Goal: Task Accomplishment & Management: Use online tool/utility

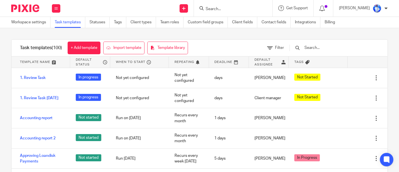
click at [51, 5] on div "Work Email Clients Team Reports Settings" at bounding box center [56, 8] width 20 height 17
drag, startPoint x: 0, startPoint y: 0, endPoint x: 51, endPoint y: 5, distance: 51.1
click at [51, 5] on div "Work Email Clients Team Reports Settings" at bounding box center [56, 8] width 20 height 17
click at [53, 8] on button at bounding box center [56, 8] width 8 height 8
click at [53, 33] on link "Email" at bounding box center [52, 34] width 9 height 4
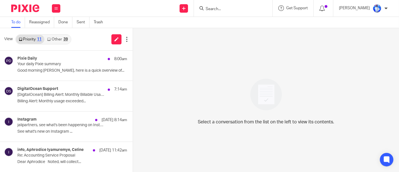
click at [60, 40] on link "Other 39" at bounding box center [57, 39] width 26 height 9
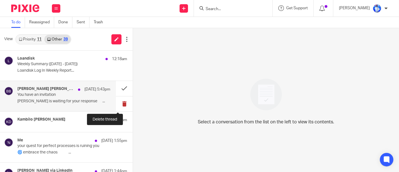
click at [121, 104] on button at bounding box center [124, 103] width 17 height 15
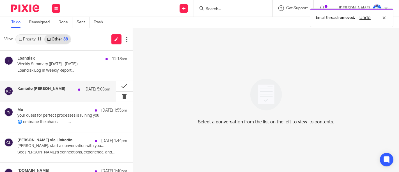
click at [99, 99] on div "Kambilo Tony Omende Djamba 10 Aug 5:03pm" at bounding box center [58, 91] width 116 height 20
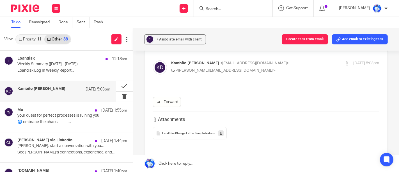
scroll to position [23, 0]
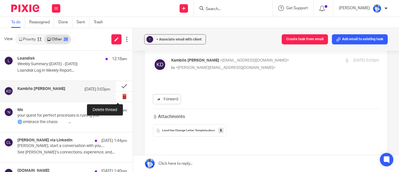
click at [120, 100] on button at bounding box center [124, 96] width 17 height 10
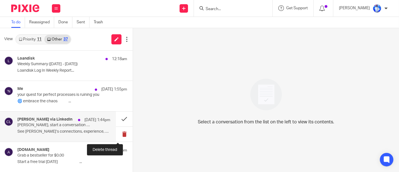
click at [118, 135] on button at bounding box center [124, 134] width 17 height 15
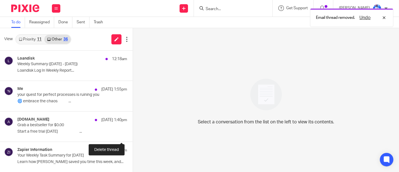
click at [133, 135] on button at bounding box center [135, 134] width 4 height 15
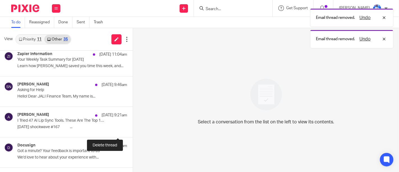
scroll to position [66, 0]
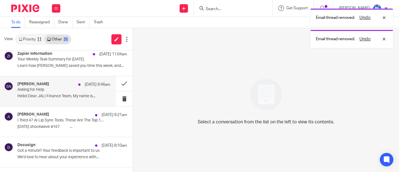
click at [76, 90] on p "Asking for Help" at bounding box center [54, 89] width 74 height 5
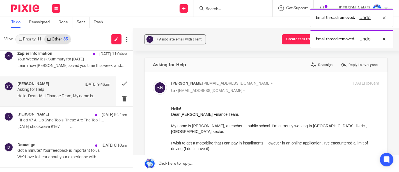
scroll to position [0, 0]
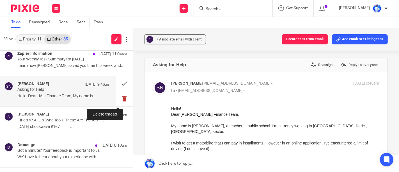
click at [123, 96] on button at bounding box center [124, 98] width 17 height 15
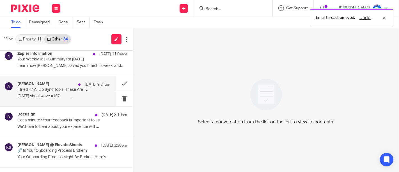
click at [88, 88] on div "Alex 10 Aug 9:21am I Tried 47 AI Lip Sync Tools. These Are The Top 10 Best (202…" at bounding box center [63, 91] width 93 height 19
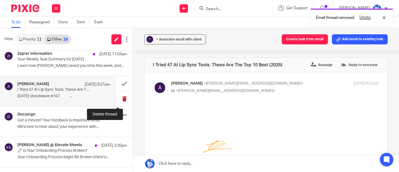
click at [120, 98] on button at bounding box center [124, 98] width 17 height 15
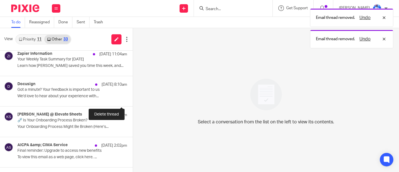
click at [133, 98] on button at bounding box center [135, 98] width 4 height 15
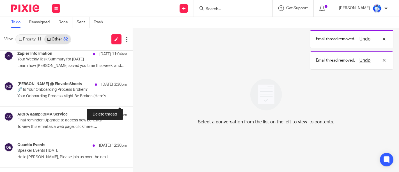
click at [133, 98] on button at bounding box center [135, 98] width 4 height 15
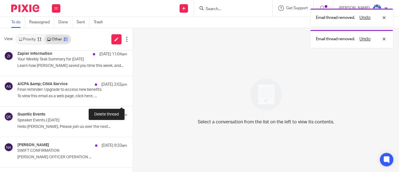
click at [133, 98] on button at bounding box center [135, 98] width 4 height 15
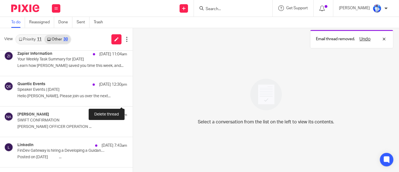
click at [133, 98] on button at bounding box center [135, 98] width 4 height 15
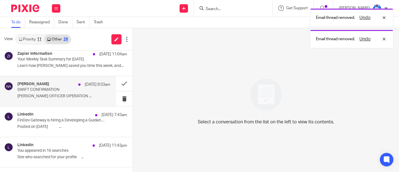
click at [101, 94] on p "ALEX NGABONZIZA OFFICER OPERATION ..." at bounding box center [63, 96] width 93 height 5
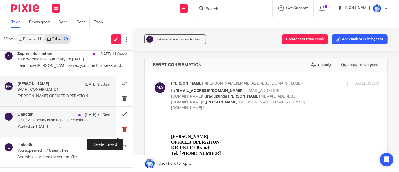
click at [116, 127] on button at bounding box center [124, 129] width 17 height 15
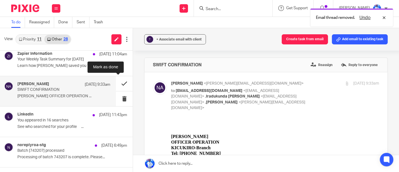
click at [116, 86] on button at bounding box center [124, 83] width 17 height 15
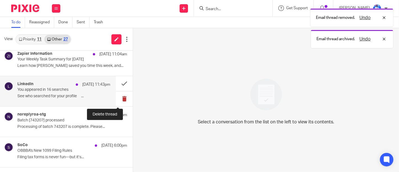
click at [118, 102] on button at bounding box center [124, 98] width 17 height 15
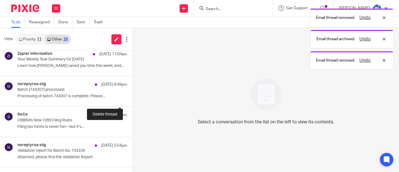
click at [133, 102] on button at bounding box center [135, 98] width 4 height 15
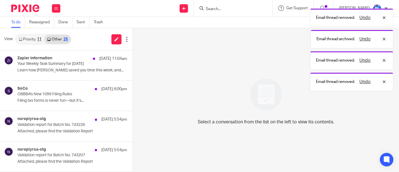
scroll to position [66, 0]
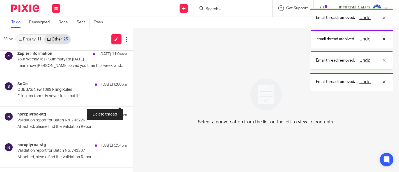
click at [133, 102] on button at bounding box center [135, 98] width 4 height 15
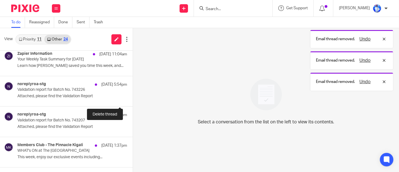
click at [133, 102] on button at bounding box center [135, 98] width 4 height 15
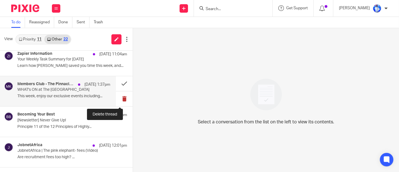
click at [116, 100] on button at bounding box center [124, 98] width 17 height 15
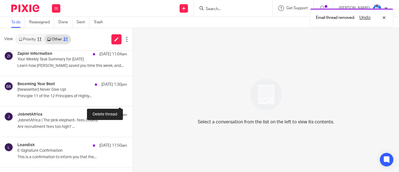
click at [133, 100] on button at bounding box center [135, 98] width 4 height 15
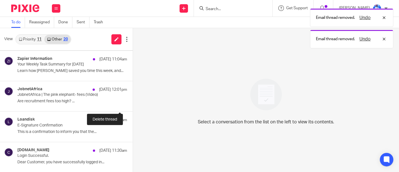
click at [133, 100] on button at bounding box center [135, 103] width 4 height 15
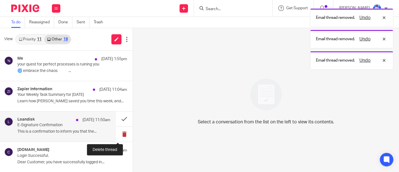
click at [118, 127] on button at bounding box center [124, 134] width 17 height 15
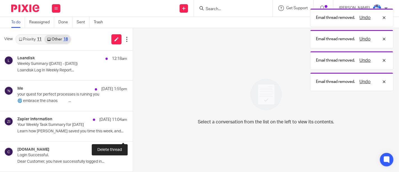
scroll to position [0, 0]
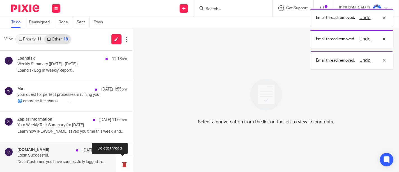
click at [122, 166] on button at bounding box center [124, 164] width 17 height 15
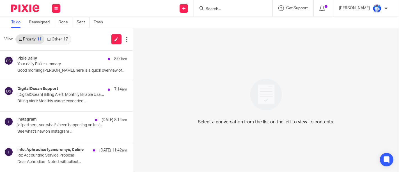
click at [68, 39] on link "Other 17" at bounding box center [57, 39] width 26 height 9
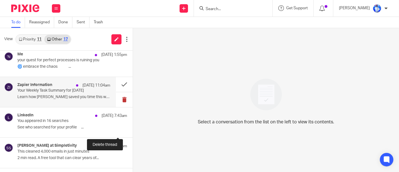
scroll to position [36, 0]
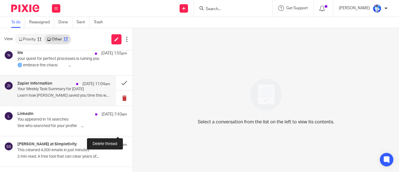
click at [133, 128] on button at bounding box center [135, 128] width 4 height 15
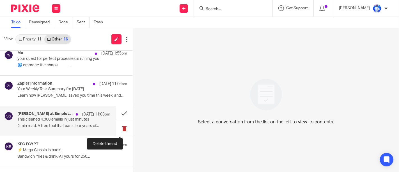
click at [116, 130] on button at bounding box center [124, 128] width 17 height 15
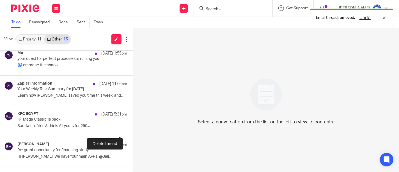
click at [133, 130] on button at bounding box center [135, 128] width 4 height 15
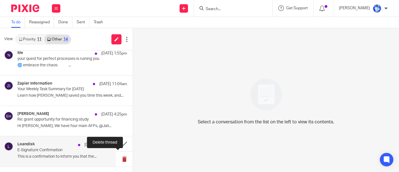
click at [119, 157] on button at bounding box center [124, 159] width 17 height 15
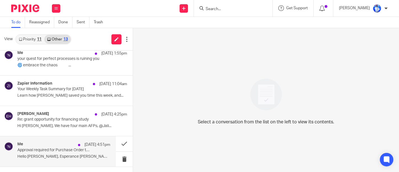
click at [81, 151] on p "Approval required for Purchase Order to MC FANTASTIC TECH" at bounding box center [54, 150] width 74 height 5
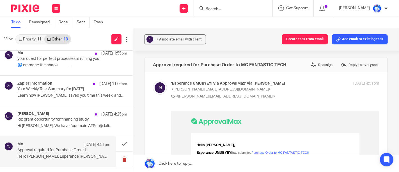
scroll to position [0, 0]
click at [118, 161] on button at bounding box center [124, 159] width 17 height 15
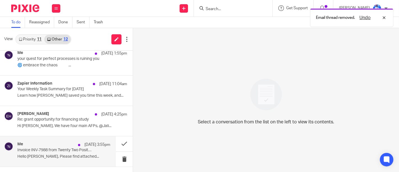
click at [84, 158] on div "Me 8 Aug 3:55pm Invoice INV-7988 from Twenty Two Positive LTD for Jali Partners…" at bounding box center [63, 151] width 93 height 19
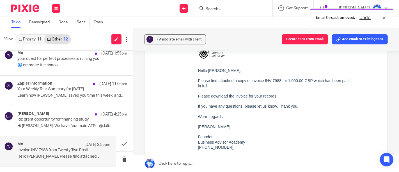
scroll to position [76, 0]
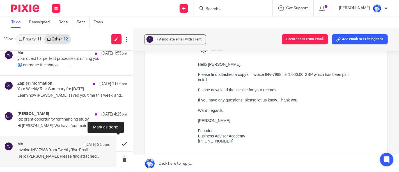
click at [118, 146] on button at bounding box center [124, 143] width 17 height 15
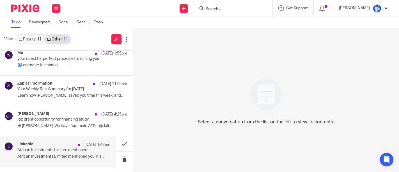
click at [72, 150] on p "African Investments Limited mentioned you in a post." at bounding box center [54, 150] width 74 height 5
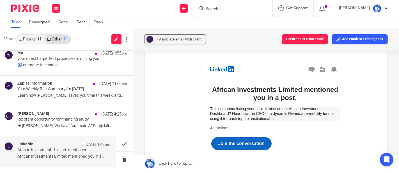
scroll to position [49, 0]
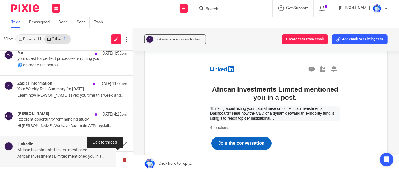
click at [118, 158] on button at bounding box center [124, 159] width 17 height 15
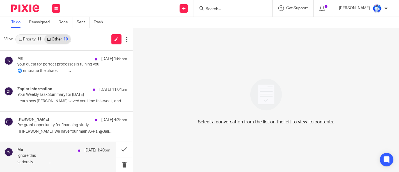
click at [80, 154] on p "ignore this" at bounding box center [54, 155] width 74 height 5
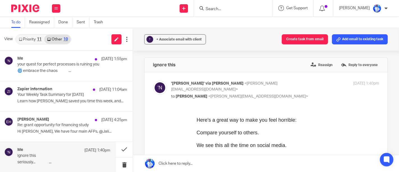
scroll to position [0, 0]
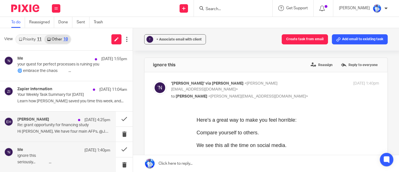
click at [77, 135] on div "Emmanuel Hakizimana 9 Aug 4:25pm Re: grant opportunity for financing study Hi R…" at bounding box center [63, 126] width 93 height 19
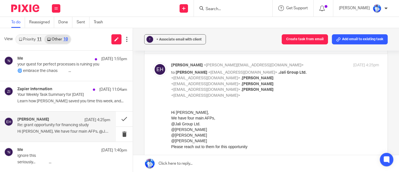
scroll to position [19, 0]
click at [116, 116] on button at bounding box center [124, 118] width 17 height 15
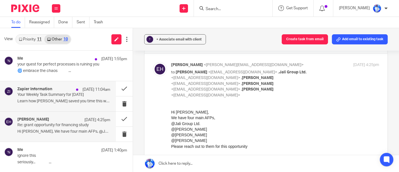
click at [84, 102] on p "Learn how Zapier saved you time this week, and..." at bounding box center [63, 101] width 93 height 5
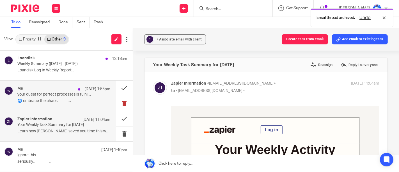
scroll to position [0, 0]
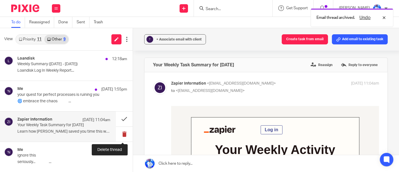
click at [123, 133] on button at bounding box center [124, 134] width 17 height 15
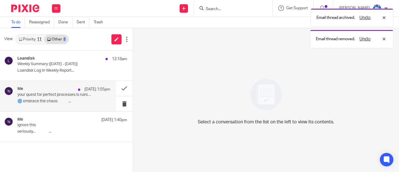
click at [92, 97] on div "Me 10 Aug 1:55pm your quest for perfect processes is ruining you 🌀 embrace the …" at bounding box center [63, 95] width 93 height 19
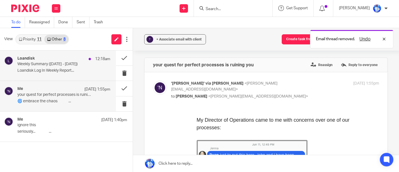
click at [81, 65] on p "Weekly Summary (Mon, Aug 4 - Sun, Aug 10)" at bounding box center [54, 64] width 74 height 5
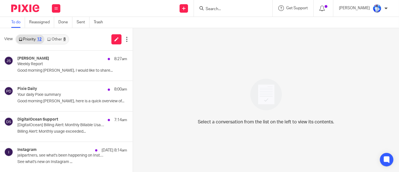
click at [58, 38] on link "Other 8" at bounding box center [56, 39] width 24 height 9
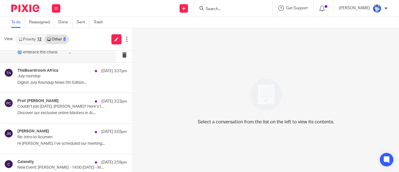
scroll to position [49, 0]
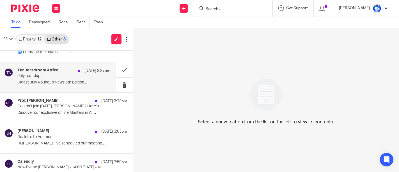
click at [83, 76] on p "July roundup" at bounding box center [54, 76] width 74 height 5
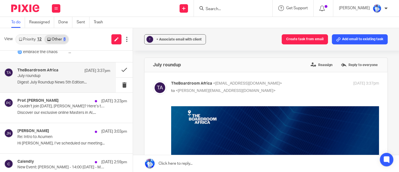
scroll to position [0, 0]
click at [118, 83] on button at bounding box center [124, 84] width 17 height 15
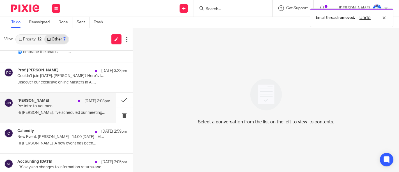
click at [72, 108] on div "Jedidah Ndubi 8 Aug 3:03pm Re: Intro to Acumen Hi Felix, I’ve scheduled our mee…" at bounding box center [63, 107] width 93 height 19
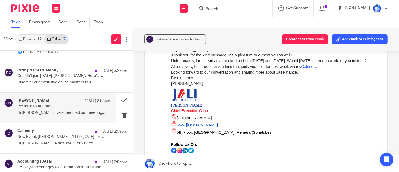
scroll to position [239, 0]
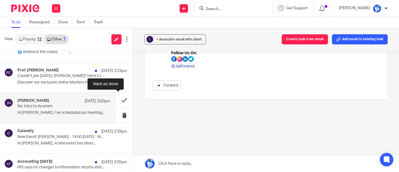
click at [117, 100] on button at bounding box center [124, 100] width 17 height 15
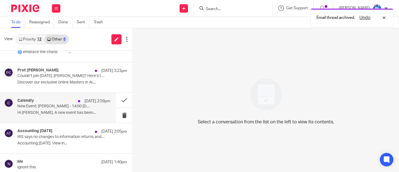
click at [95, 107] on div "Calendly 8 Aug 2:59pm New Event: Jedidah Ndubi - 14:00 Thu, 14 Aug 2025 - Meeti…" at bounding box center [63, 107] width 93 height 19
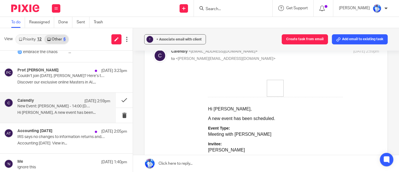
scroll to position [0, 0]
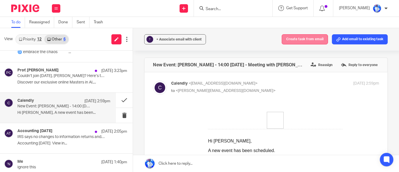
click at [303, 36] on button "Create task from email" at bounding box center [305, 39] width 46 height 10
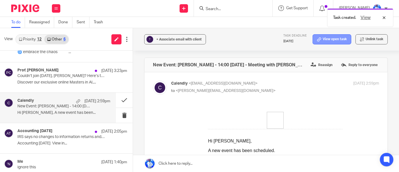
click at [333, 36] on link "View open task" at bounding box center [332, 39] width 39 height 10
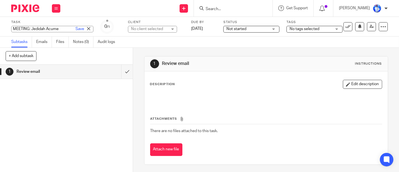
type input "MEETING: [PERSON_NAME]"
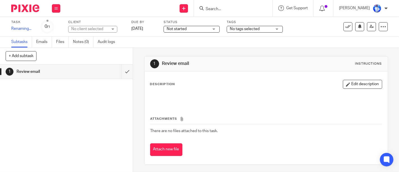
click at [125, 27] on div "Task MEETING: [PERSON_NAME] Save Renaming... 0 /1 Client No client selected No …" at bounding box center [168, 26] width 314 height 13
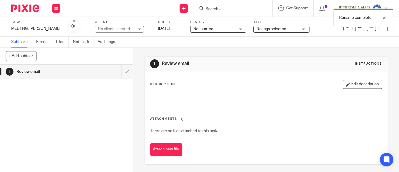
click at [120, 28] on div "No client selected" at bounding box center [116, 29] width 36 height 6
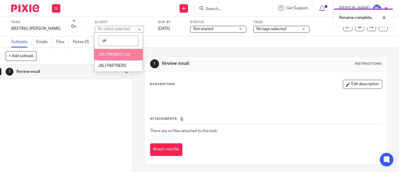
type input "jal"
click at [123, 50] on li "JALI FINANCE Ltd" at bounding box center [118, 55] width 49 height 12
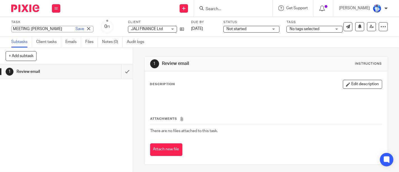
click at [49, 28] on input "MEETING: [PERSON_NAME]" at bounding box center [52, 29] width 82 height 6
type input "MEETING: [PERSON_NAME] || Acumen"
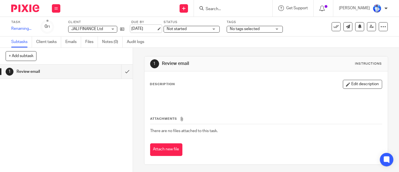
click at [184, 27] on div "Task MEETING: [PERSON_NAME] || Acumen Save Renaming... 0 /1 Client JALI FINANCE…" at bounding box center [168, 26] width 314 height 13
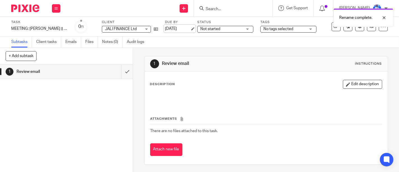
click at [184, 27] on link "[DATE]" at bounding box center [177, 29] width 25 height 6
click at [58, 8] on button at bounding box center [56, 8] width 8 height 8
click at [59, 33] on li "Email" at bounding box center [56, 34] width 15 height 8
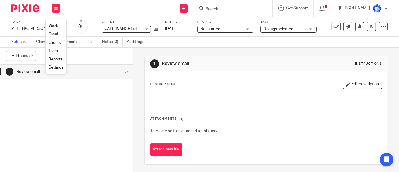
click at [59, 33] on li "Email" at bounding box center [56, 34] width 15 height 8
click at [53, 33] on link "Email" at bounding box center [53, 34] width 9 height 4
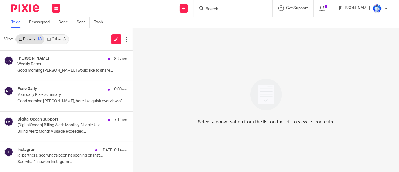
click at [59, 40] on link "Other 5" at bounding box center [56, 39] width 24 height 9
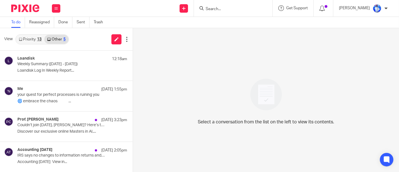
click at [59, 40] on link "Other 5" at bounding box center [56, 39] width 24 height 9
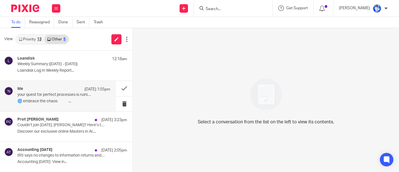
scroll to position [30, 0]
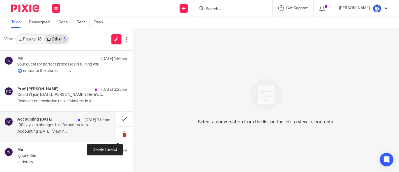
click at [119, 134] on button at bounding box center [124, 134] width 17 height 15
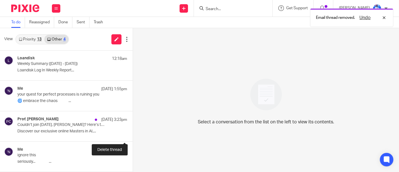
scroll to position [0, 0]
click at [133, 134] on button at bounding box center [135, 134] width 4 height 15
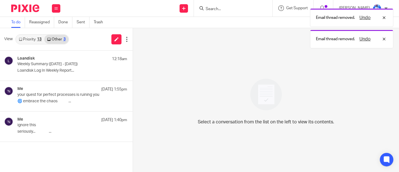
click at [31, 41] on link "Priority 13" at bounding box center [30, 39] width 28 height 9
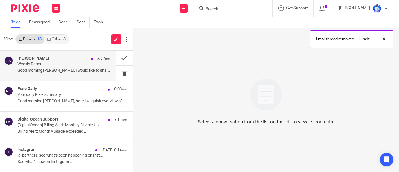
click at [70, 66] on p "Weekly Report" at bounding box center [54, 64] width 74 height 5
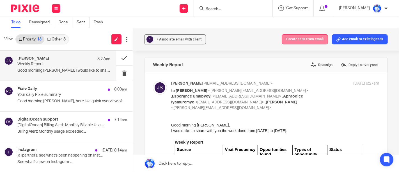
click at [296, 40] on button "Create task from email" at bounding box center [305, 39] width 46 height 10
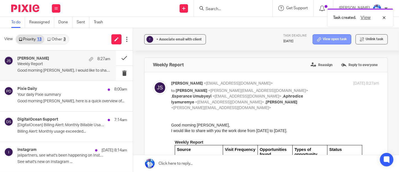
click at [323, 42] on link "View open task" at bounding box center [332, 39] width 39 height 10
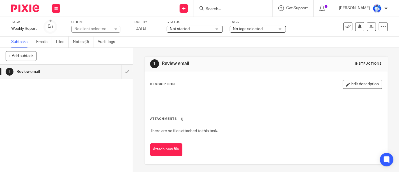
click at [198, 88] on div "Description Edit description" at bounding box center [266, 84] width 232 height 9
click at [211, 48] on div "1 Review email Instructions Description Edit description Attachments There are …" at bounding box center [266, 110] width 244 height 125
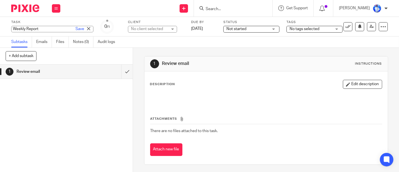
click at [28, 28] on div "Weekly Report Save Weekly Report" at bounding box center [52, 29] width 82 height 6
paste input "weekly report Biz Development"
type input "REVIEW: weekly report Biz Development"
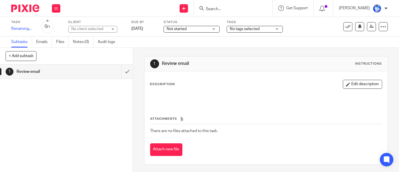
click at [134, 28] on div "Task REVIEW: weekly report Biz Development Save Renaming... 0 /1 Client No clie…" at bounding box center [168, 26] width 314 height 13
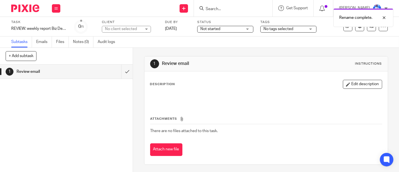
click at [107, 28] on div "No client selected" at bounding box center [123, 29] width 36 height 6
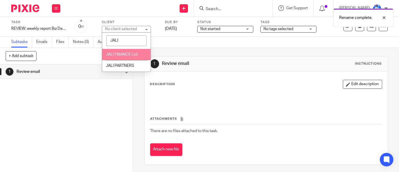
type input "JALI"
click at [124, 54] on span "JALI FINANCE Ltd" at bounding box center [122, 54] width 32 height 4
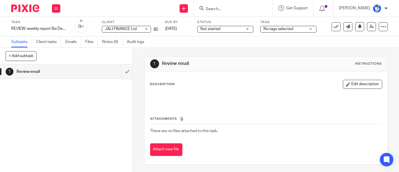
click at [55, 8] on icon at bounding box center [55, 8] width 3 height 3
click at [54, 34] on link "Email" at bounding box center [53, 34] width 9 height 4
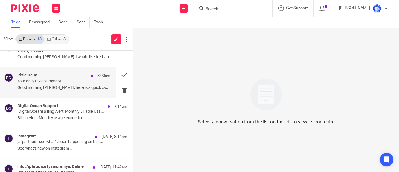
scroll to position [19, 0]
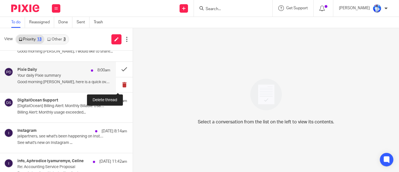
click at [119, 81] on button at bounding box center [124, 84] width 17 height 15
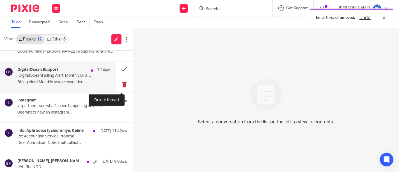
click at [119, 84] on button at bounding box center [124, 84] width 17 height 15
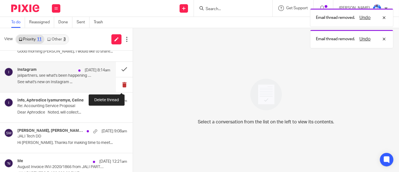
click at [119, 86] on button at bounding box center [124, 84] width 17 height 15
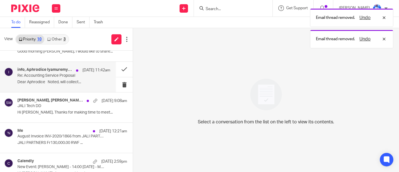
click at [92, 85] on div "info, Aphrodice Iyamuremye, Celine 9 Aug 11:42am Re: Accounting Service Proposa…" at bounding box center [63, 76] width 93 height 19
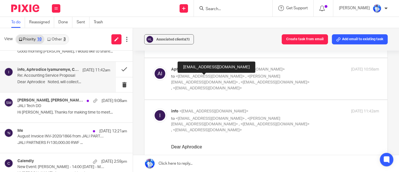
scroll to position [443, 0]
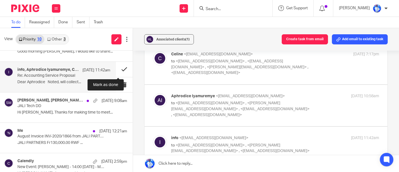
click at [116, 71] on button at bounding box center [124, 69] width 17 height 15
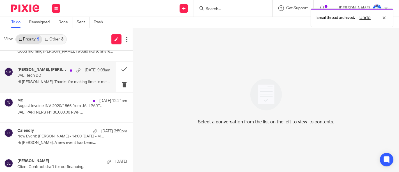
click at [90, 73] on div "Njuguna Kamau, Sebastian McKinlay, Andrew Omondi Wamira 9 Aug 9:08am JALI Tech …" at bounding box center [63, 76] width 93 height 19
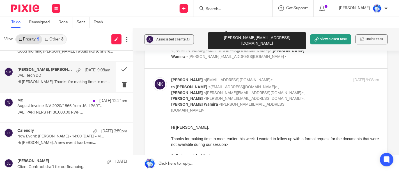
scroll to position [469, 0]
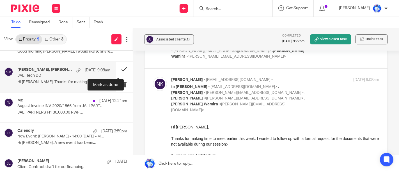
click at [119, 70] on button at bounding box center [124, 69] width 17 height 15
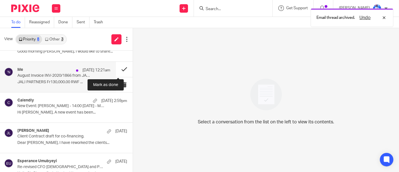
click at [118, 70] on button at bounding box center [124, 69] width 17 height 15
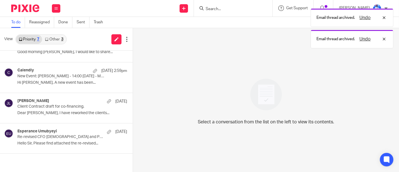
scroll to position [0, 0]
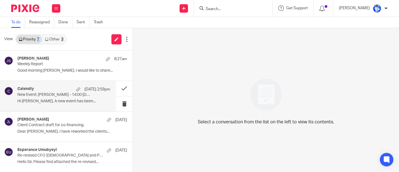
scroll to position [91, 0]
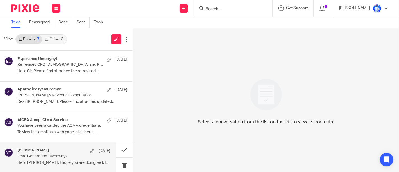
click at [70, 155] on p "Lead Generation Takeaways" at bounding box center [54, 156] width 74 height 5
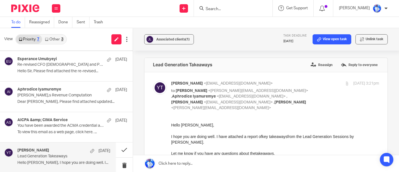
scroll to position [0, 0]
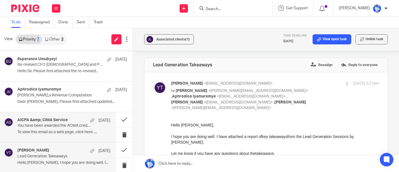
click at [73, 130] on p "To view this email as a web page, click here. ..." at bounding box center [63, 132] width 93 height 5
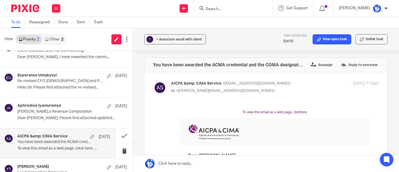
scroll to position [71, 0]
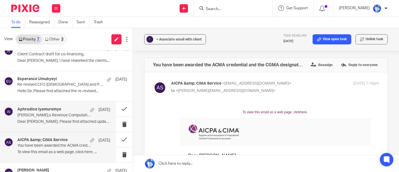
click at [73, 113] on p "[PERSON_NAME],s Revenue Computation" at bounding box center [54, 115] width 74 height 5
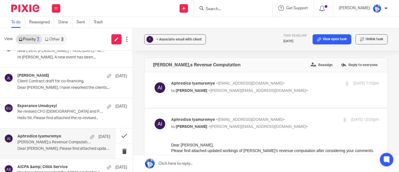
scroll to position [41, 0]
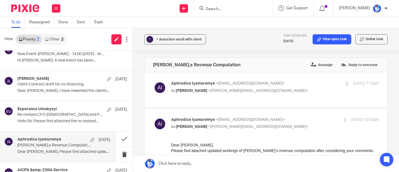
click at [73, 113] on p "Re-revised CFO [DEMOGRAPHIC_DATA] and Partnership Agreement." at bounding box center [61, 114] width 88 height 5
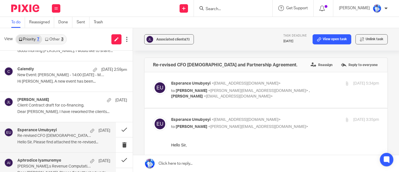
scroll to position [18, 0]
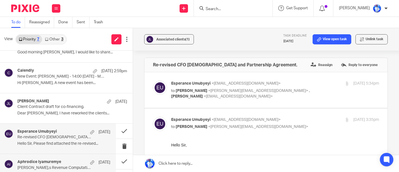
click at [73, 113] on p "Dear [PERSON_NAME], I have reworked the clients..." at bounding box center [72, 113] width 110 height 5
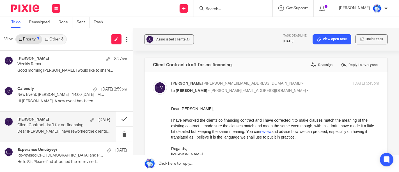
scroll to position [0, 0]
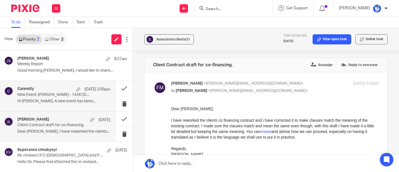
click at [73, 103] on p "Hi [PERSON_NAME], A new event has been..." at bounding box center [63, 101] width 93 height 5
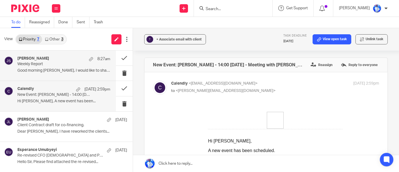
click at [71, 63] on p "Weekly Report" at bounding box center [54, 64] width 74 height 5
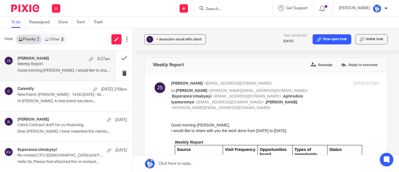
click at [54, 41] on link "Other 3" at bounding box center [54, 39] width 24 height 9
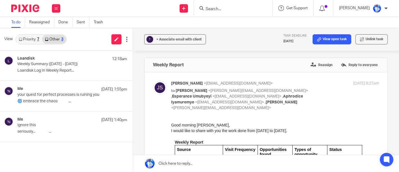
click at [35, 40] on link "Priority 7" at bounding box center [29, 39] width 26 height 9
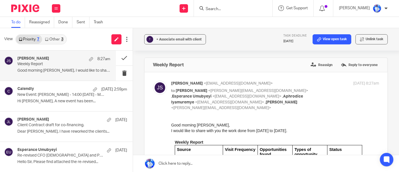
drag, startPoint x: 49, startPoint y: 29, endPoint x: 54, endPoint y: 26, distance: 6.2
click at [54, 26] on main "To do Reassigned Done Sent Trash View Priority 7 Other 3 [PERSON_NAME] 8:27am W…" at bounding box center [199, 86] width 399 height 172
click at [54, 26] on ul "To do Reassigned Done Sent Trash" at bounding box center [61, 22] width 100 height 11
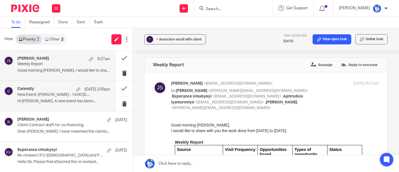
click at [68, 99] on p "Hi Felix Nkundimana, A new event has been..." at bounding box center [63, 101] width 93 height 5
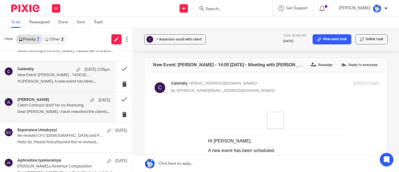
click at [68, 104] on p "Client Contract draft for co-financing." at bounding box center [54, 105] width 74 height 5
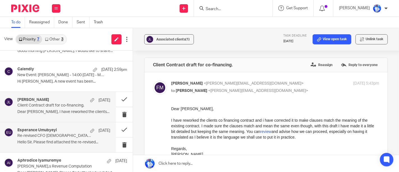
click at [57, 136] on p "Re-revised CFO Employment Contract and Partnership Agreement." at bounding box center [54, 135] width 74 height 5
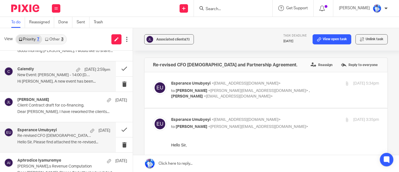
click at [60, 96] on div "Frank Mugisha 4 Aug Client Contract draft for co-financing. Dear Mr.Felix, I ha…" at bounding box center [66, 107] width 133 height 30
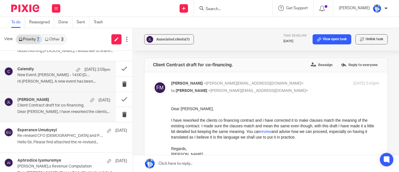
click at [66, 76] on p "New Event: Jedidah Ndubi - 14:00 Thu, 14 Aug 2025 - Meeting with Felix" at bounding box center [54, 75] width 74 height 5
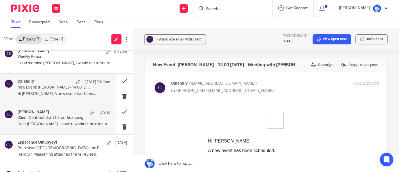
scroll to position [6, 0]
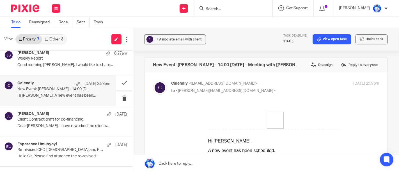
click at [61, 87] on p "New Event: Jedidah Ndubi - 14:00 Thu, 14 Aug 2025 - Meeting with Felix" at bounding box center [54, 89] width 74 height 5
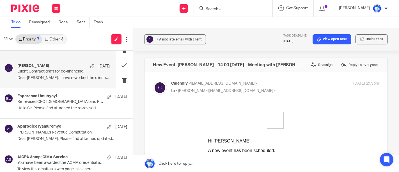
scroll to position [55, 0]
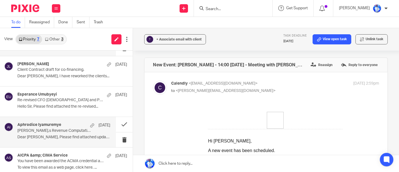
click at [53, 128] on p "Andrew,s Revenue Computation" at bounding box center [54, 130] width 74 height 5
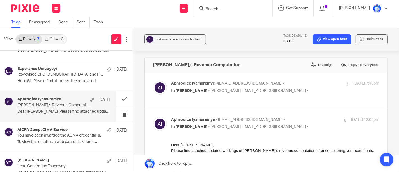
scroll to position [91, 0]
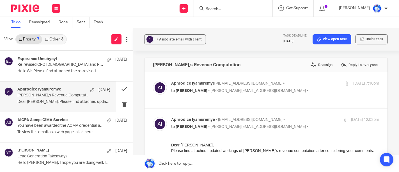
click at [53, 128] on div "AICPA &amp; CIMA Service 12 Jul You have been awarded the ACMA credential and t…" at bounding box center [72, 127] width 110 height 19
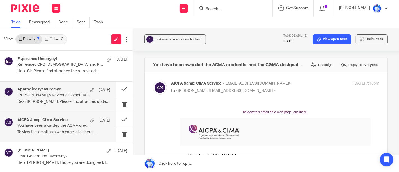
scroll to position [0, 0]
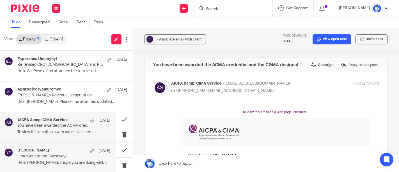
click at [58, 157] on p "Lead Generation Takeaways" at bounding box center [54, 156] width 74 height 5
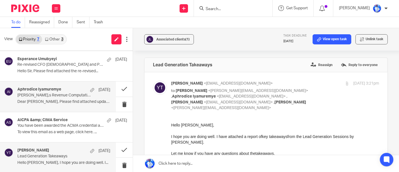
click at [56, 90] on h4 "Aphrodice Iyamuremye" at bounding box center [39, 89] width 44 height 5
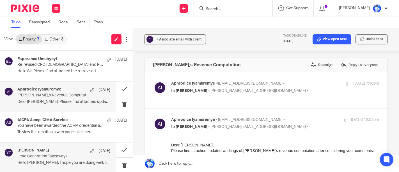
click at [55, 147] on div "Yonah Tashobya 10 Jul Lead Generation Takeaways Hello Felix, I hope you are doi…" at bounding box center [58, 157] width 116 height 30
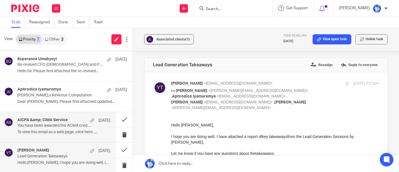
click at [59, 118] on h4 "AICPA &amp; CIMA Service" at bounding box center [42, 120] width 50 height 5
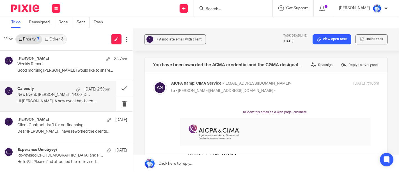
click at [67, 86] on div "Calendly 8 Aug 2:59pm New Event: Jedidah Ndubi - 14:00 Thu, 14 Aug 2025 - Meeti…" at bounding box center [58, 96] width 116 height 30
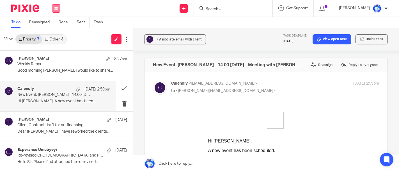
click at [55, 12] on button at bounding box center [56, 8] width 8 height 8
click at [57, 24] on link "Work" at bounding box center [53, 26] width 9 height 4
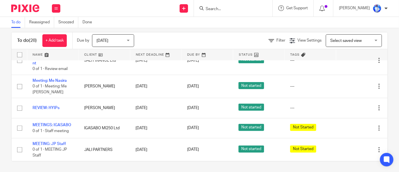
scroll to position [549, 0]
click at [184, 10] on icon at bounding box center [183, 8] width 3 height 3
click at [186, 35] on link "Create task" at bounding box center [184, 34] width 35 height 8
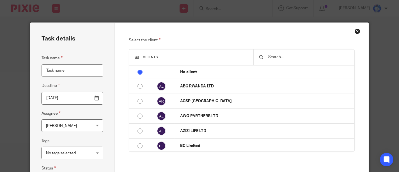
scroll to position [95, 0]
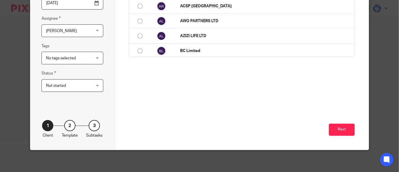
click at [342, 127] on button "Next" at bounding box center [342, 129] width 26 height 12
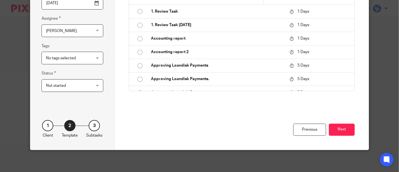
scroll to position [48, 0]
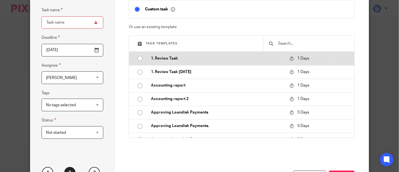
click at [183, 59] on p "1. Review Task" at bounding box center [217, 59] width 133 height 6
type input "[DATE]"
type input "1. Review Task"
checkbox input "false"
radio input "true"
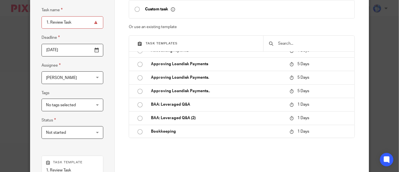
scroll to position [49, 0]
click at [90, 106] on div "No tags selected" at bounding box center [73, 105] width 62 height 13
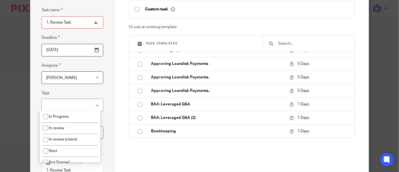
click at [90, 106] on div "No tags selected" at bounding box center [73, 105] width 62 height 13
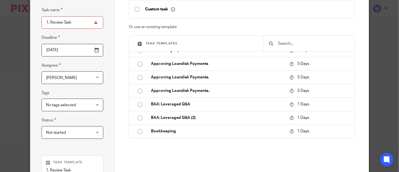
click at [88, 132] on span "Not started" at bounding box center [69, 132] width 46 height 12
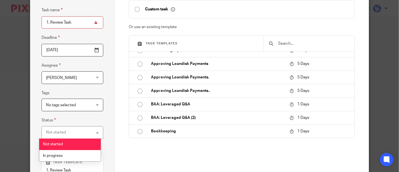
click at [88, 132] on div "Not started Not started" at bounding box center [73, 132] width 62 height 13
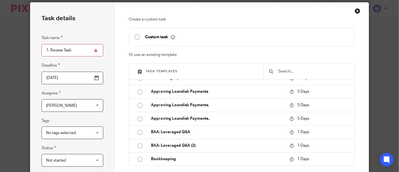
scroll to position [0, 0]
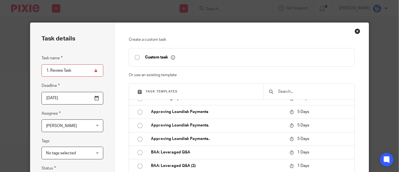
click at [355, 30] on div "Close this dialog window" at bounding box center [358, 31] width 6 height 6
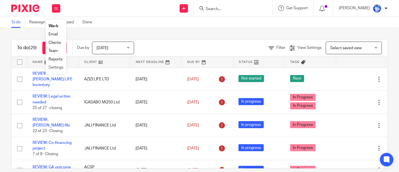
click at [54, 65] on li "Settings" at bounding box center [56, 67] width 15 height 8
click at [54, 68] on link "Settings" at bounding box center [56, 67] width 15 height 4
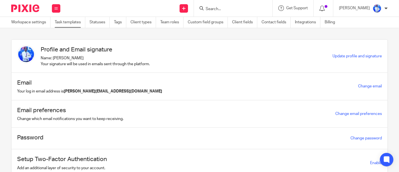
click at [66, 22] on link "Task templates" at bounding box center [70, 22] width 31 height 11
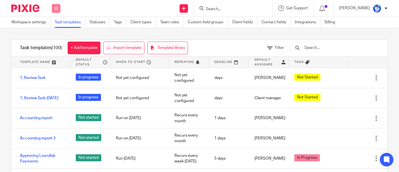
click at [57, 8] on icon at bounding box center [55, 8] width 3 height 3
click at [55, 27] on link "Work" at bounding box center [52, 26] width 9 height 4
